Goal: Task Accomplishment & Management: Use online tool/utility

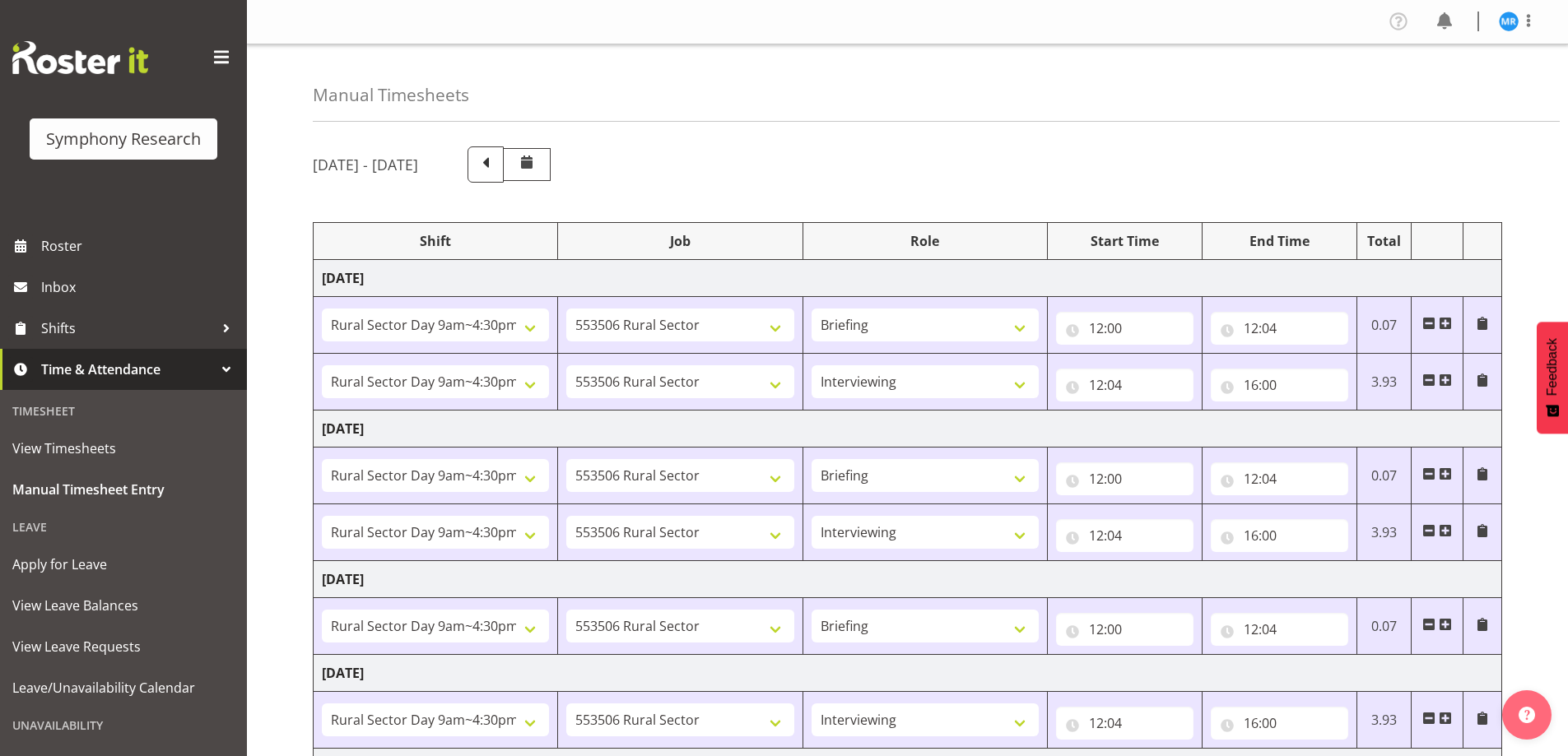
select select "81561"
select select "10587"
select select "81561"
select select "10587"
select select "47"
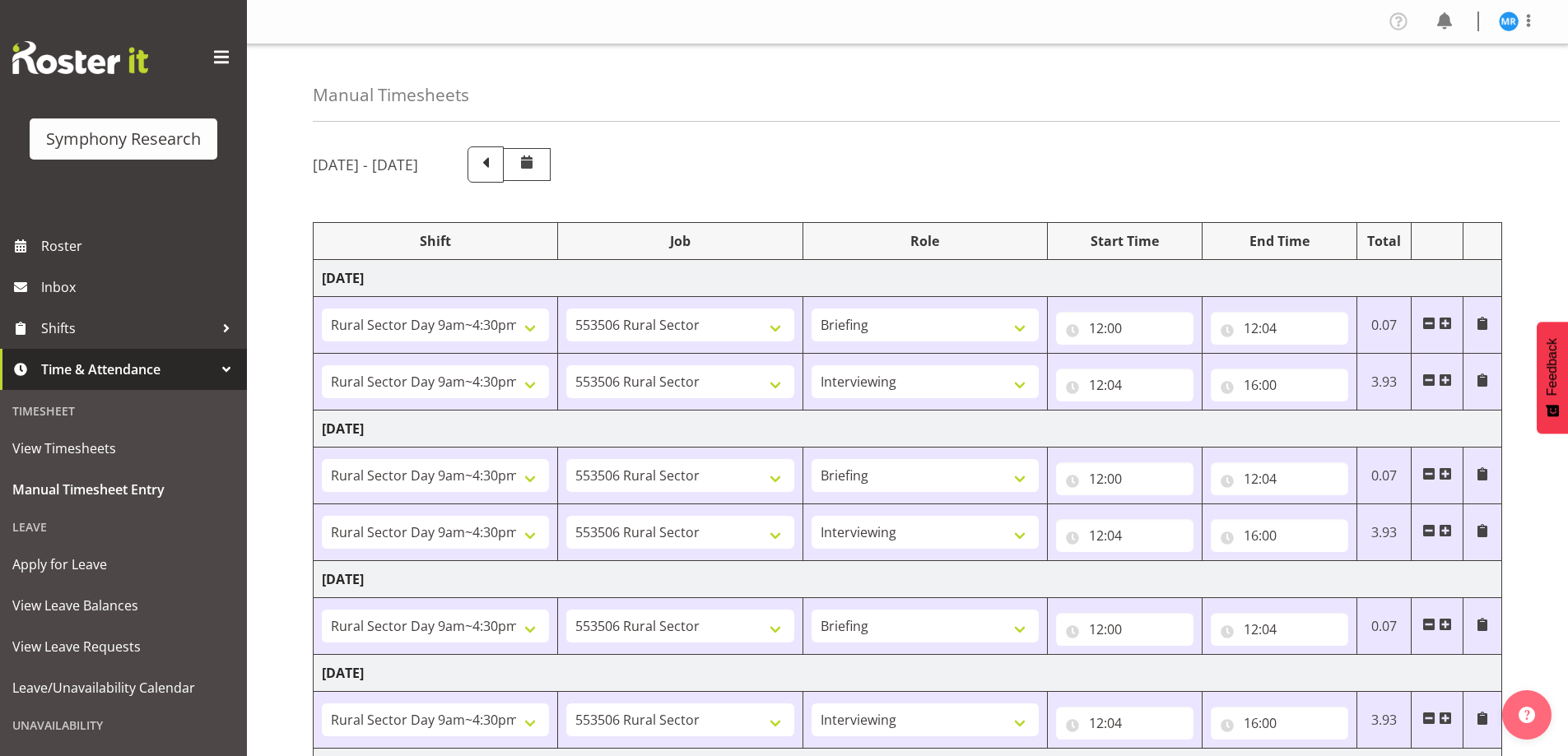
select select "81561"
select select "10587"
select select "81561"
select select "10587"
select select "47"
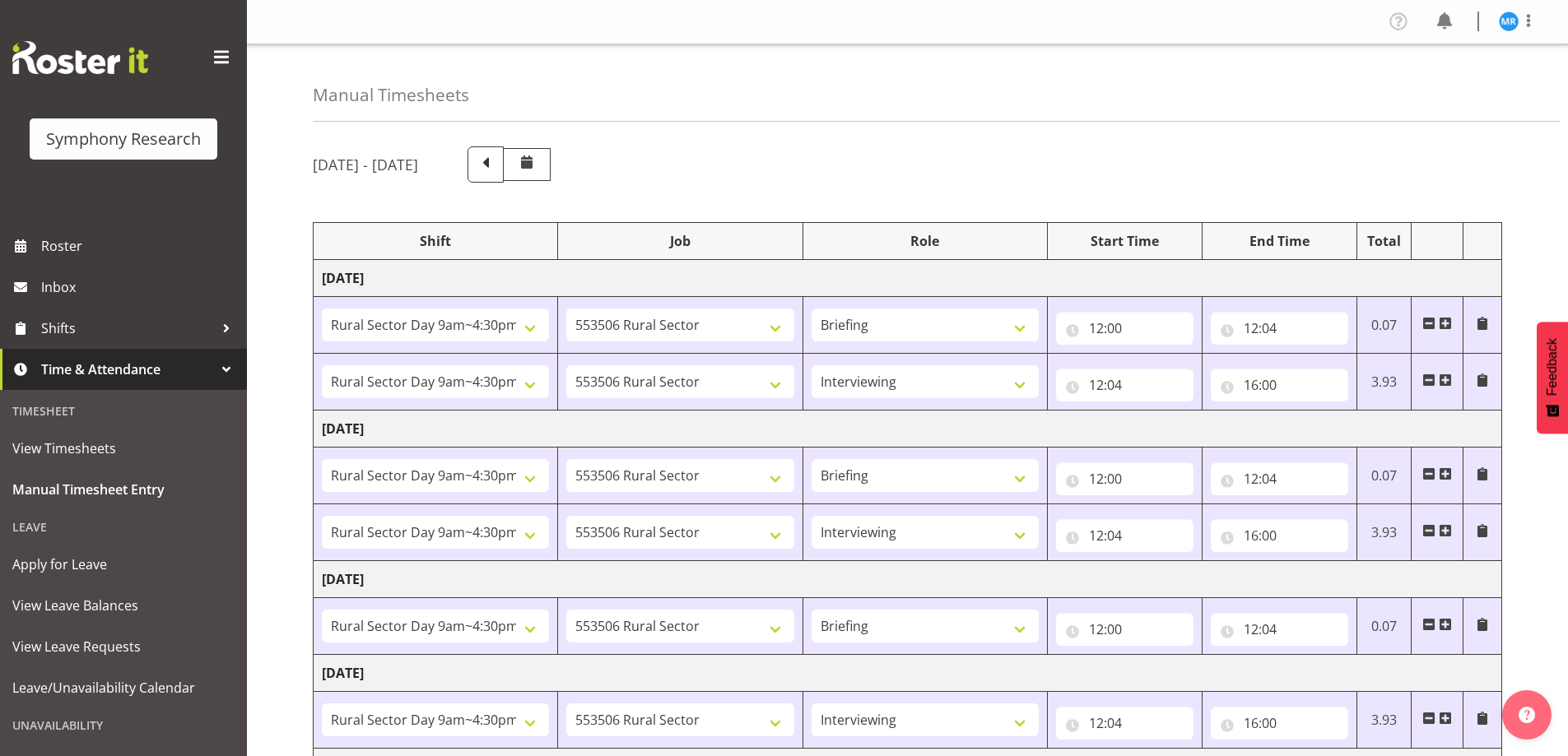
select select "81561"
select select "10587"
select select "81561"
select select "10587"
select select "47"
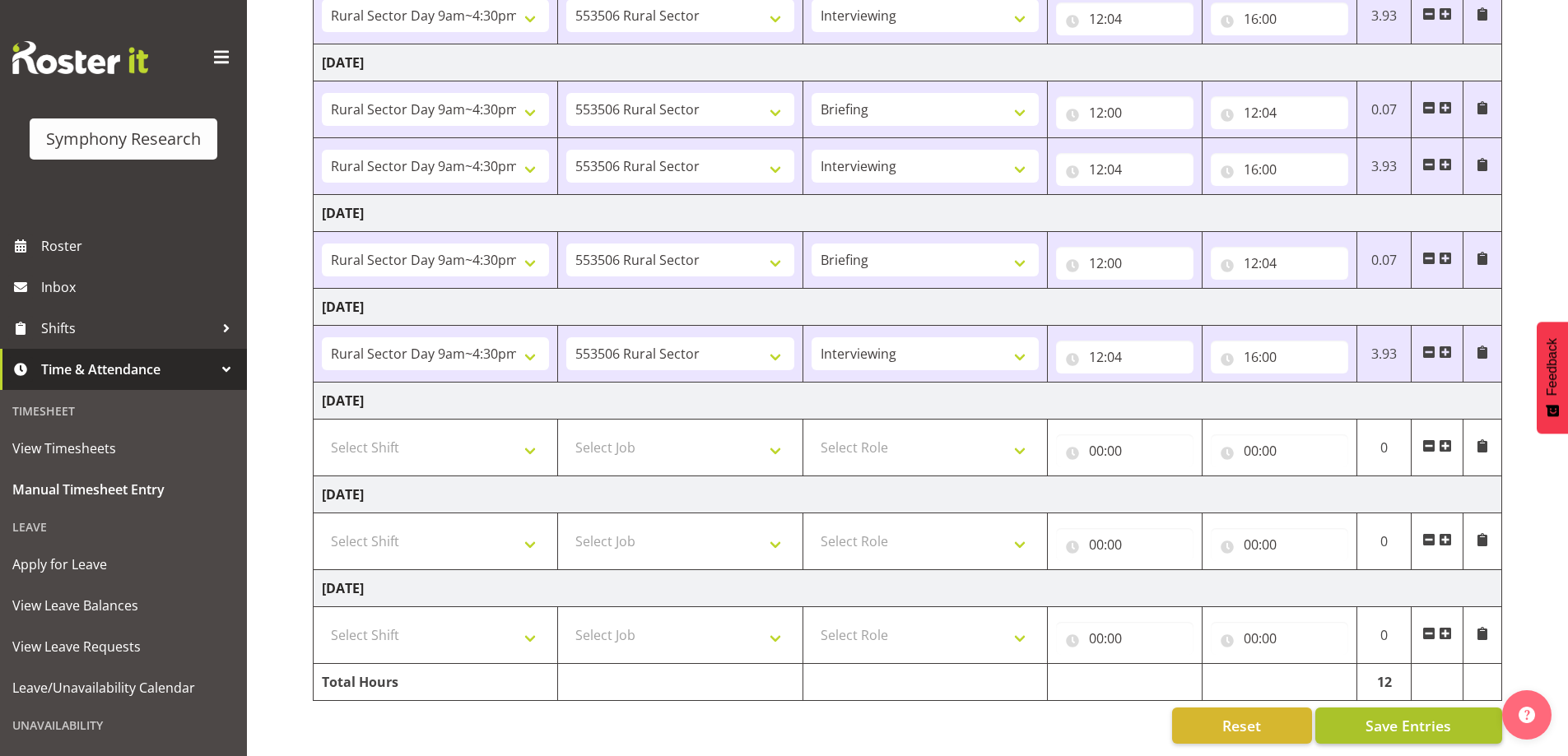
scroll to position [378, 0]
click at [1394, 715] on span "Save Entries" at bounding box center [1408, 726] width 86 height 21
